Goal: Information Seeking & Learning: Learn about a topic

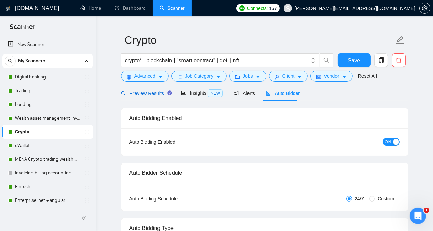
click at [153, 94] on span "Preview Results" at bounding box center [145, 92] width 49 height 5
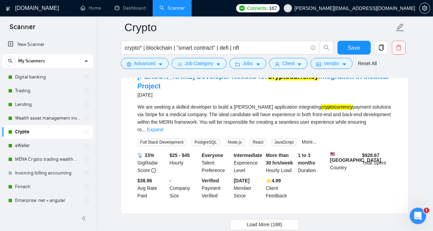
scroll to position [1466, 0]
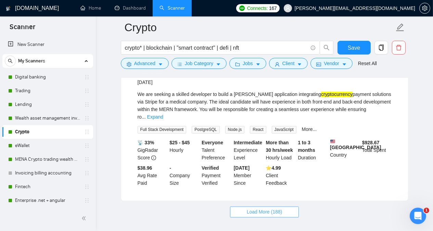
click at [276, 208] on span "Load More (188)" at bounding box center [265, 212] width 36 height 8
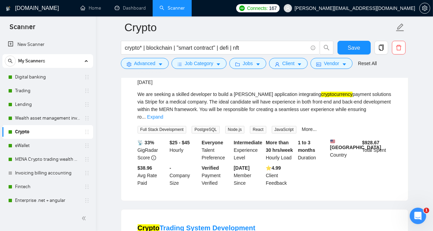
click at [421, 120] on main "Crypto crypto* | blockchain | "smart contract" | defi | nft Save Advanced Job C…" at bounding box center [264, 144] width 315 height 3166
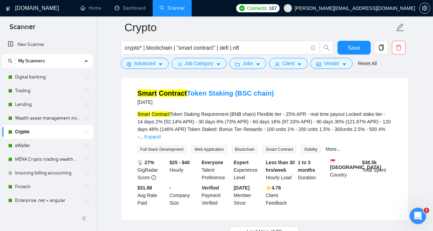
scroll to position [2957, 0]
click at [292, 225] on button "Load More (178)" at bounding box center [264, 230] width 69 height 11
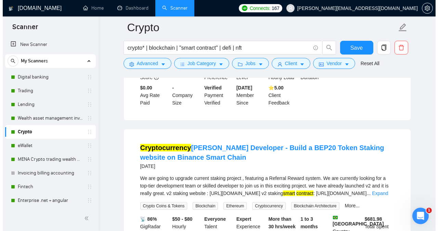
scroll to position [3504, 0]
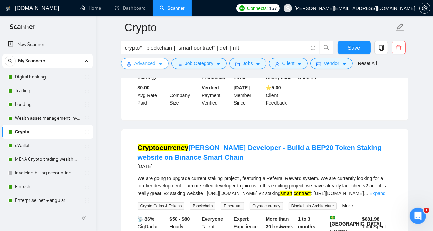
click at [137, 61] on span "Advanced" at bounding box center [144, 64] width 21 height 8
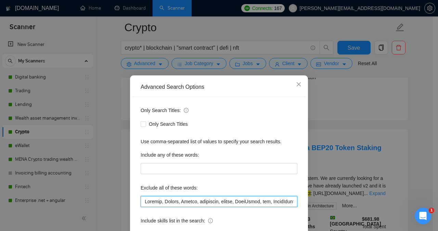
click at [283, 202] on input "text" at bounding box center [219, 201] width 157 height 11
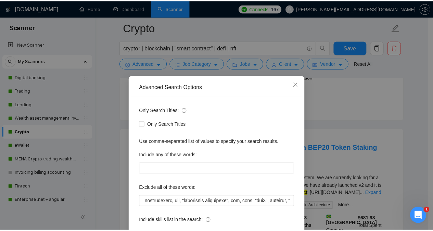
scroll to position [0, 0]
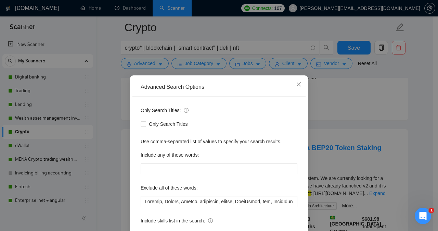
click at [419, 144] on div "Advanced Search Options Only Search Titles: Only Search Titles Use comma-separa…" at bounding box center [219, 115] width 438 height 231
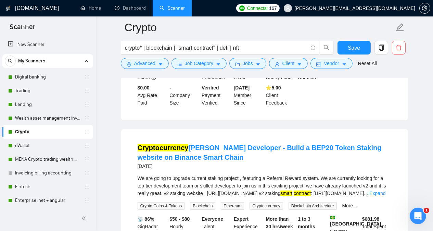
click at [385, 190] on link "Expand" at bounding box center [377, 192] width 16 height 5
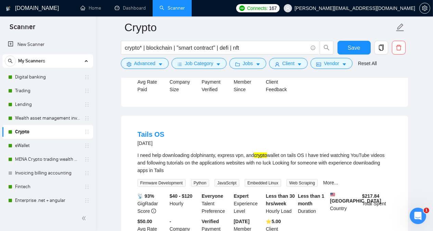
scroll to position [3956, 0]
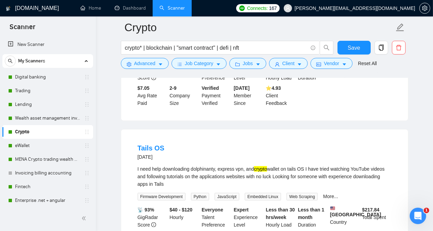
click at [294, 165] on div "I need help downloading dolphinanty, express vpn, and crypto wallet on tails OS…" at bounding box center [265, 176] width 254 height 23
copy div "tails"
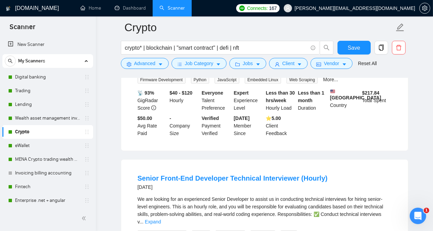
scroll to position [4093, 0]
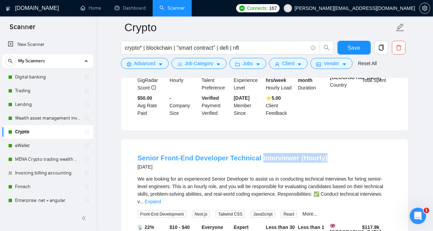
drag, startPoint x: 321, startPoint y: 115, endPoint x: 255, endPoint y: 118, distance: 65.7
click at [255, 153] on div "Senior Front-End Developer Technical Interviewer (Hourly) [DATE]" at bounding box center [265, 162] width 254 height 18
copy link "Interviewer (Hourly)"
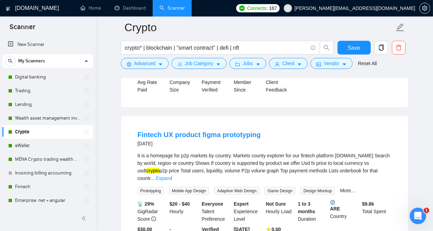
scroll to position [4271, 0]
click at [172, 175] on link "Expand" at bounding box center [164, 177] width 16 height 5
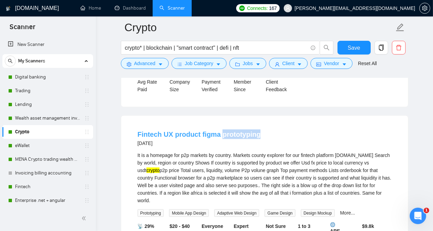
drag, startPoint x: 260, startPoint y: 88, endPoint x: 220, endPoint y: 90, distance: 40.4
click at [220, 129] on div "Fintech UX product figma prototyping [DATE]" at bounding box center [265, 138] width 254 height 18
copy link "prototyping"
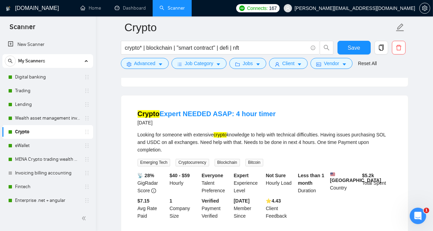
scroll to position [4490, 0]
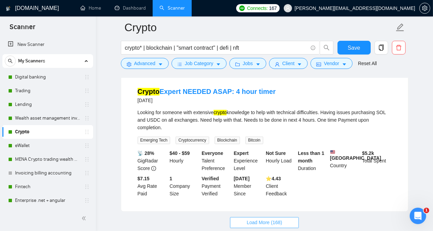
click at [276, 217] on button "Load More (168)" at bounding box center [264, 222] width 69 height 11
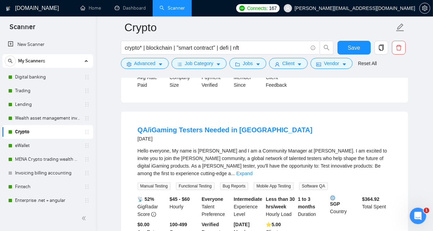
scroll to position [4599, 0]
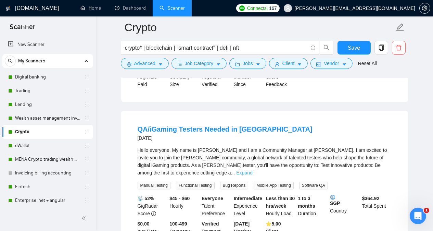
click at [252, 170] on link "Expand" at bounding box center [244, 172] width 16 height 5
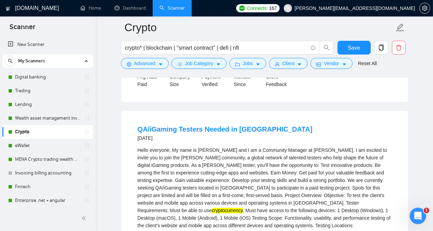
click at [324, 146] on div "Hello everyone, My name is [PERSON_NAME] and I am a Community Manager at [PERSO…" at bounding box center [265, 213] width 254 height 135
copy div "testers"
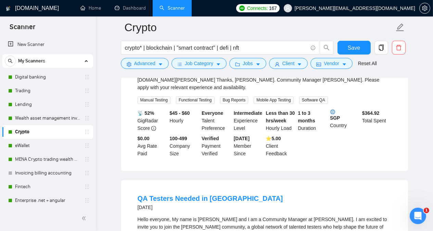
scroll to position [4818, 0]
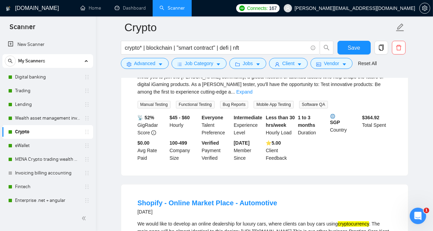
scroll to position [4942, 0]
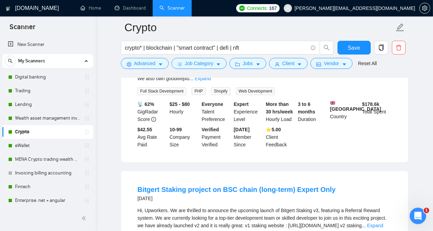
scroll to position [5106, 0]
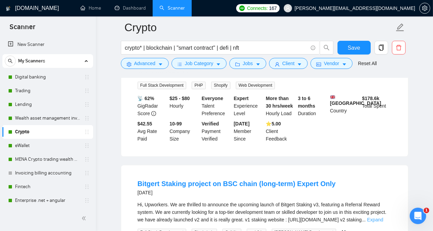
click at [383, 217] on link "Expand" at bounding box center [375, 219] width 16 height 5
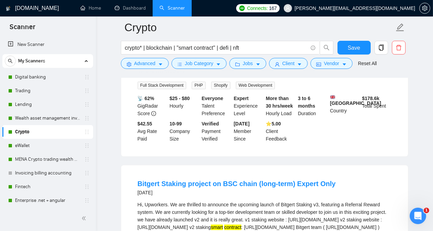
click at [288, 201] on div "Hi, Upworkers. We are thrilled to announce the upcoming launch of Bitgert Staki…" at bounding box center [265, 220] width 254 height 38
copy div "Bitgert"
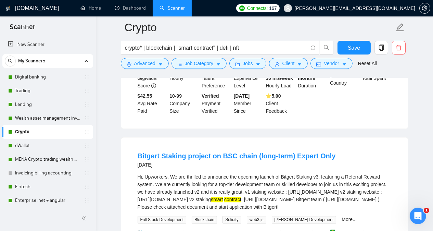
scroll to position [5133, 0]
click at [305, 173] on div "Hi, Upworkers. We are thrilled to announce the upcoming launch of Bitgert Staki…" at bounding box center [265, 192] width 254 height 38
copy div "Staking"
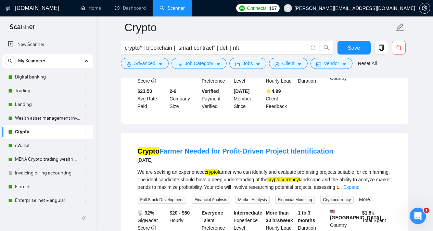
scroll to position [5900, 0]
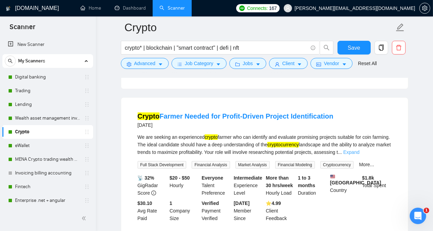
click at [359, 149] on link "Expand" at bounding box center [351, 151] width 16 height 5
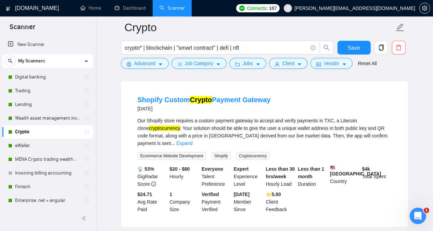
scroll to position [6084, 0]
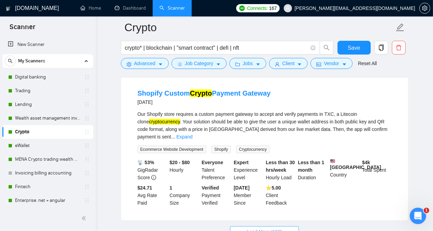
click at [283, 226] on button "Load More (158)" at bounding box center [264, 231] width 69 height 11
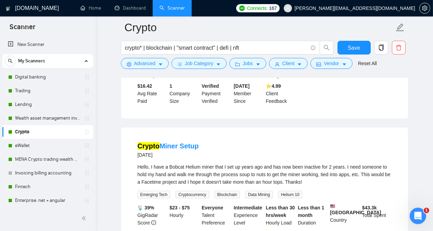
scroll to position [7042, 0]
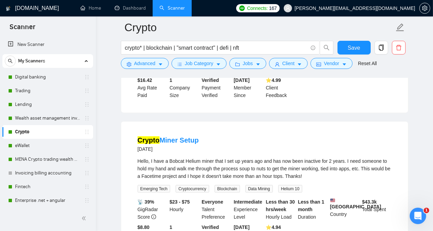
click at [203, 157] on div "Hello, I have a Bobcat Helium miner that I set up years ago and has now been in…" at bounding box center [265, 168] width 254 height 23
copy div "miner"
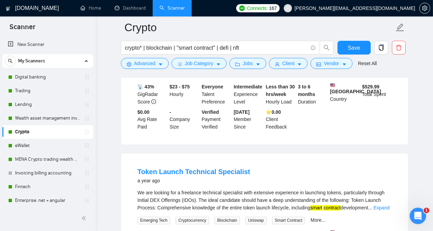
scroll to position [7467, 0]
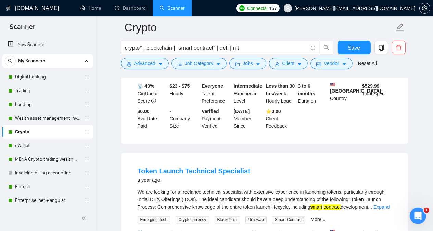
click at [356, 188] on div "We are looking for a freelance technical specialist with extensive experience i…" at bounding box center [265, 199] width 254 height 23
copy div "Token"
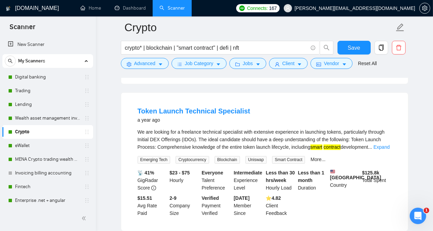
scroll to position [7535, 0]
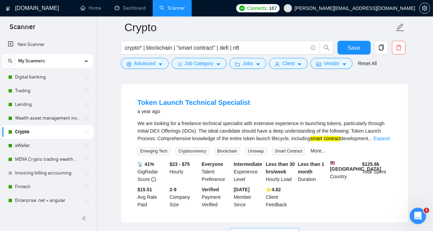
click at [279, 230] on span "Load More (148)" at bounding box center [265, 234] width 36 height 8
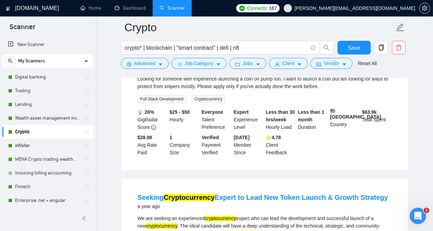
scroll to position [7740, 0]
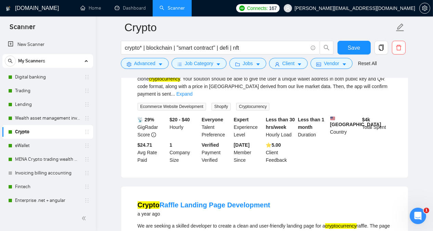
scroll to position [8055, 0]
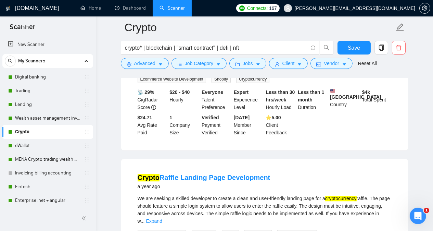
click at [364, 194] on div "We are seeking a skilled developer to create a clean and user-friendly landing …" at bounding box center [265, 209] width 254 height 30
copy div "raffle"
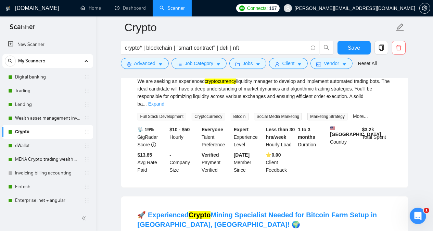
scroll to position [8480, 0]
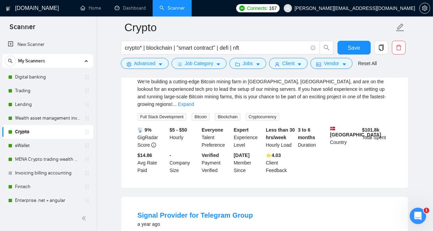
scroll to position [8794, 0]
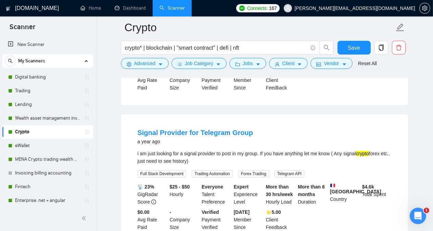
scroll to position [8931, 0]
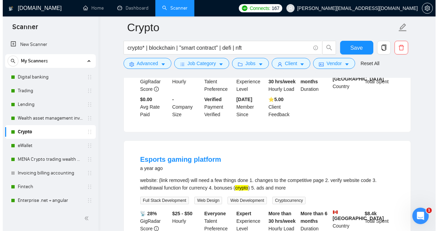
scroll to position [9001, 0]
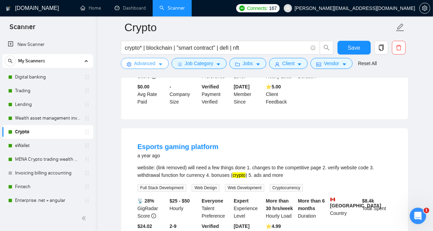
click at [141, 63] on span "Advanced" at bounding box center [144, 64] width 21 height 8
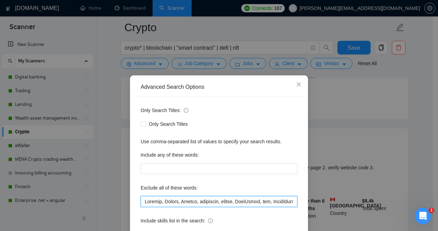
click at [142, 201] on input "text" at bounding box center [219, 201] width 157 height 11
paste input "[PERSON_NAME], tails, Interviewer, prototyping, testers, shopify, Bitgert, Stak…"
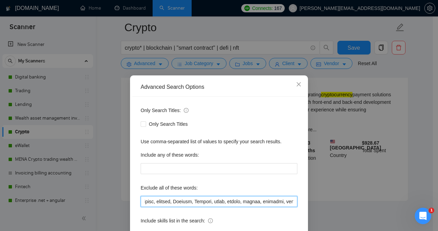
scroll to position [0, 90]
click at [149, 202] on input "text" at bounding box center [219, 201] width 157 height 11
type input "[PERSON_NAME], tails, Interviewer, prototyping, testers, shopify, Bitgert, Stak…"
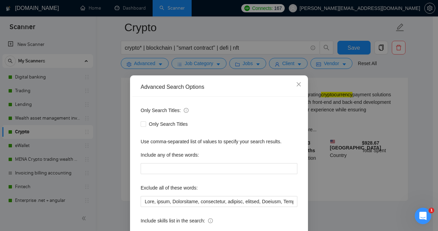
scroll to position [44, 0]
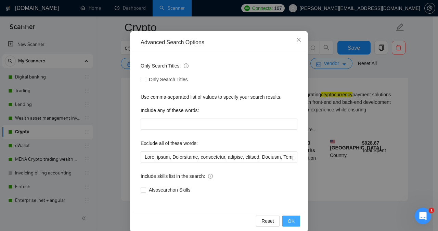
click at [292, 219] on span "OK" at bounding box center [291, 221] width 7 height 8
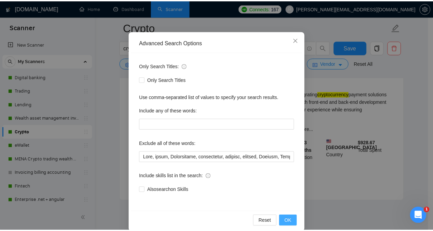
scroll to position [20, 0]
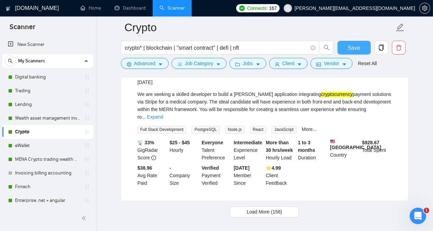
click at [350, 46] on span "Save" at bounding box center [354, 47] width 12 height 9
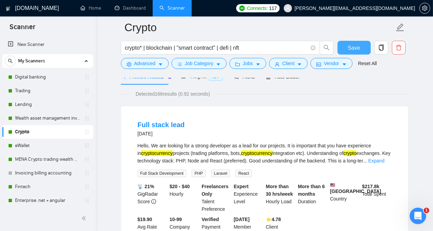
scroll to position [1, 0]
